Goal: Information Seeking & Learning: Learn about a topic

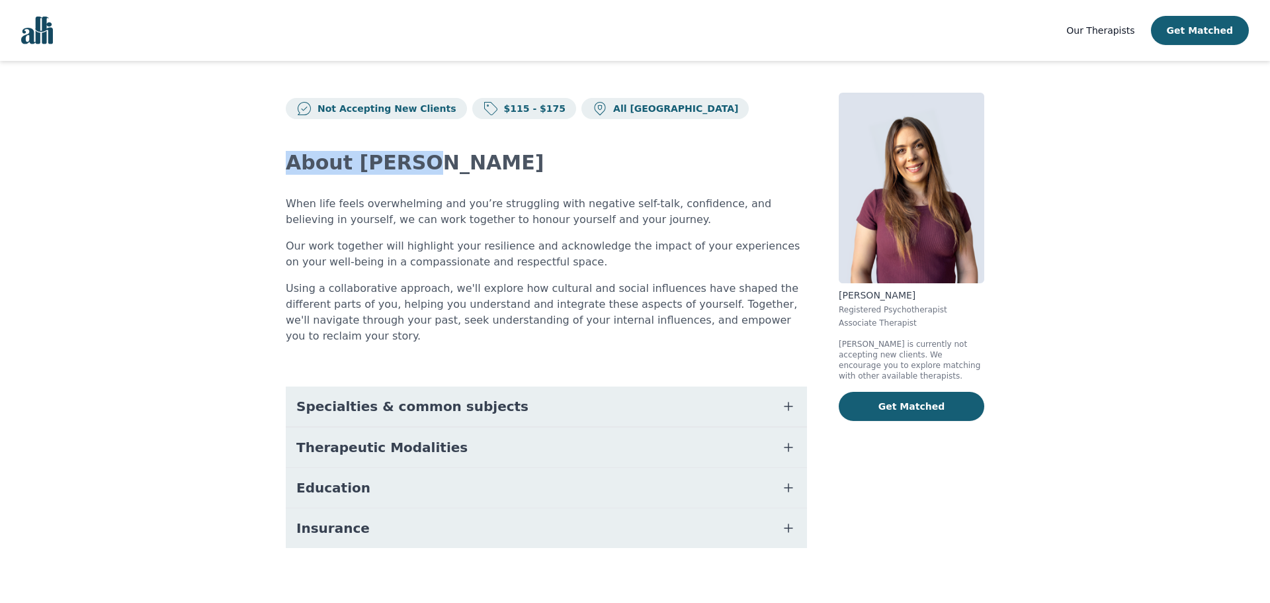
drag, startPoint x: 285, startPoint y: 159, endPoint x: 409, endPoint y: 156, distance: 124.4
click at [409, 156] on div "Not Accepting New Clients $115 - $175 All Canada About Natalie When life feels …" at bounding box center [635, 336] width 762 height 550
click at [371, 508] on button "Insurance" at bounding box center [546, 528] width 521 height 40
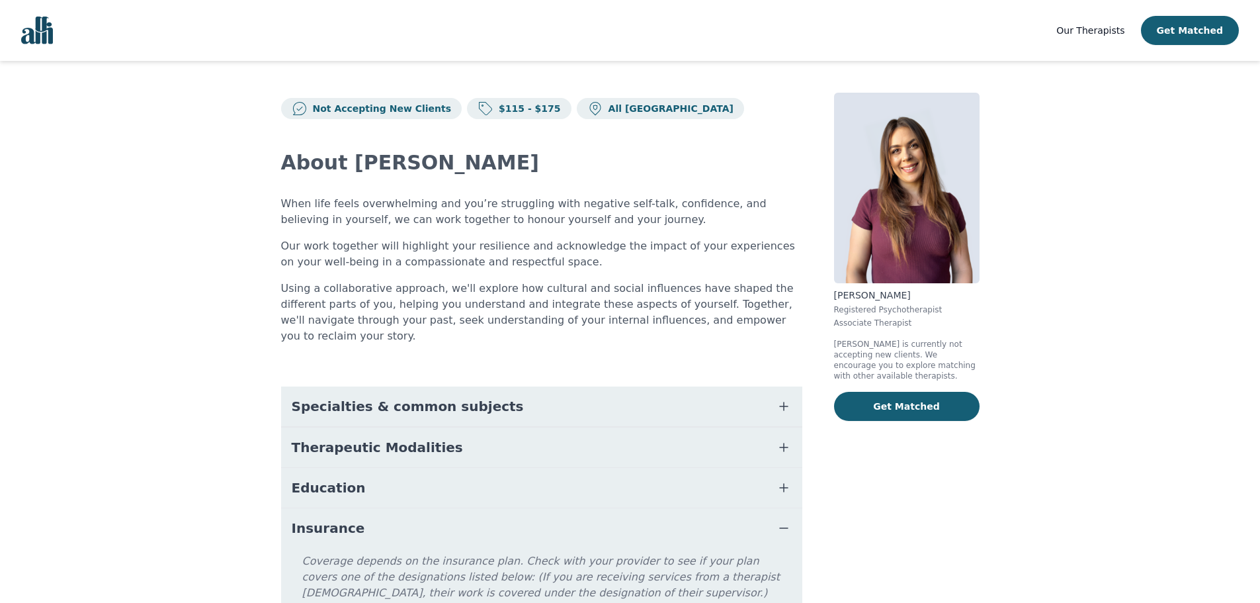
click at [395, 472] on button "Education" at bounding box center [541, 488] width 521 height 40
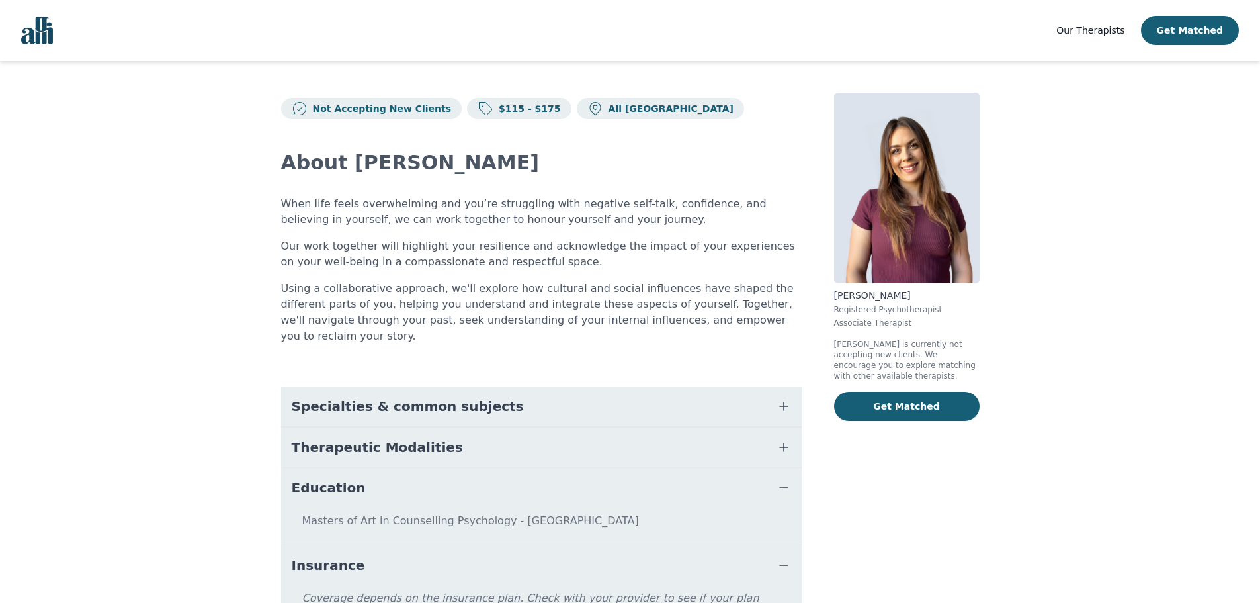
click at [470, 437] on button "Therapeutic Modalities" at bounding box center [541, 447] width 521 height 40
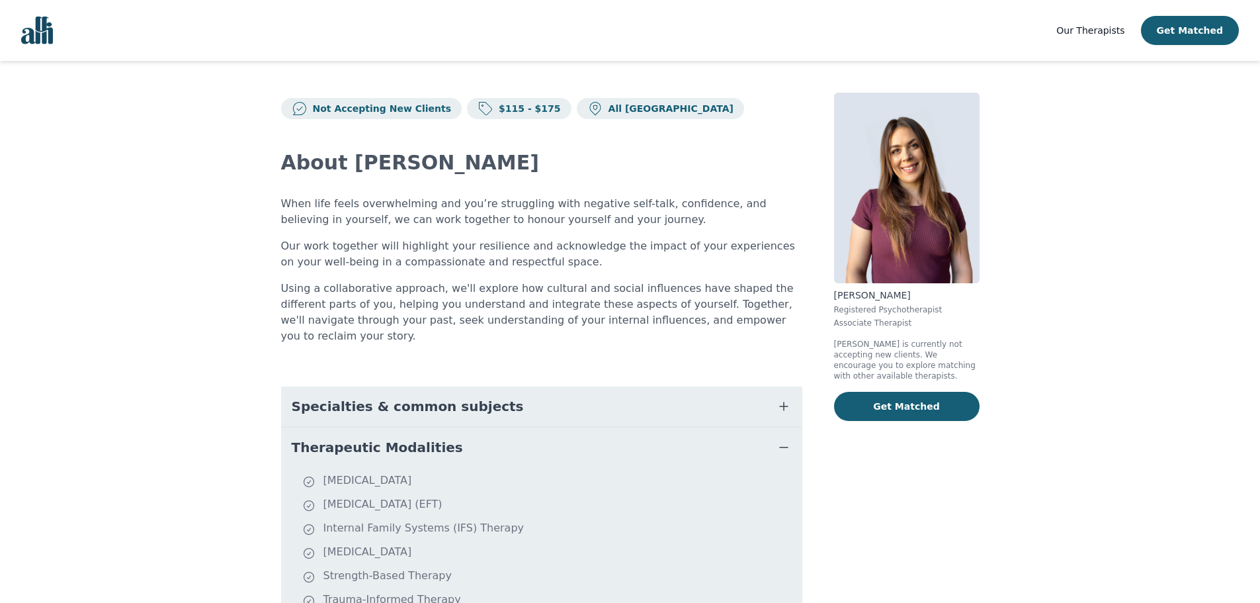
click at [507, 398] on button "Specialties & common subjects" at bounding box center [541, 406] width 521 height 40
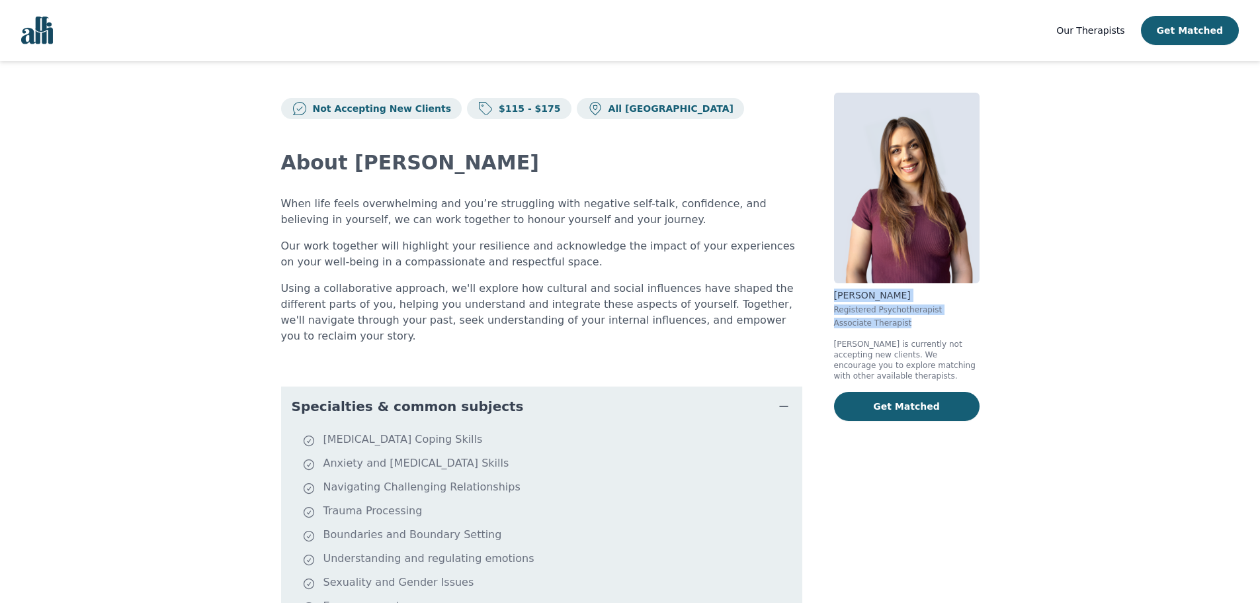
drag, startPoint x: 836, startPoint y: 295, endPoint x: 912, endPoint y: 320, distance: 80.8
click at [912, 320] on div "[PERSON_NAME] Registered Psychotherapist Associate Therapist" at bounding box center [907, 308] width 146 height 40
copy div "[PERSON_NAME] Registered Psychotherapist Associate Therapist"
